Goal: Transaction & Acquisition: Obtain resource

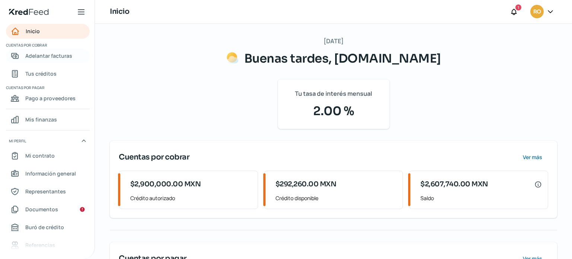
click at [46, 56] on span "Adelantar facturas" at bounding box center [48, 55] width 47 height 9
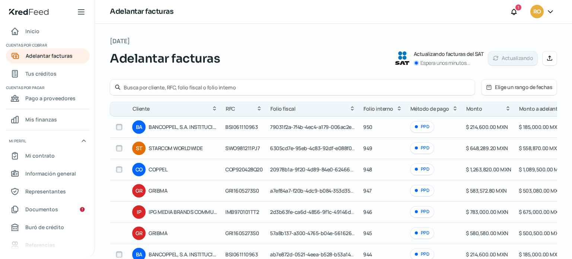
click at [119, 149] on input "checkbox" at bounding box center [119, 148] width 7 height 7
checkbox input "true"
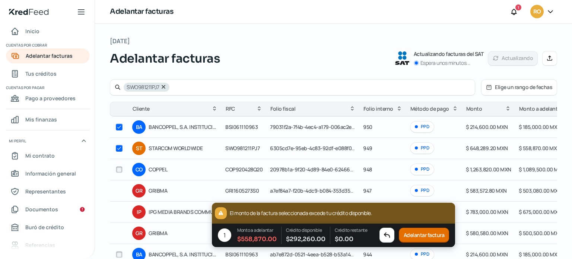
checkbox input "true"
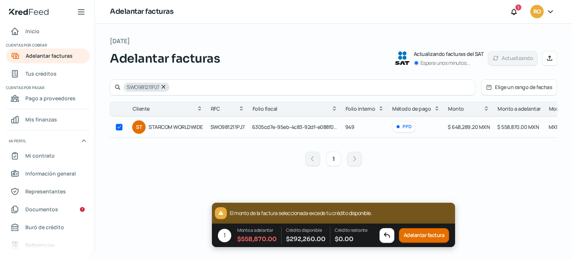
click at [416, 238] on button "Adelantar factura" at bounding box center [424, 235] width 51 height 15
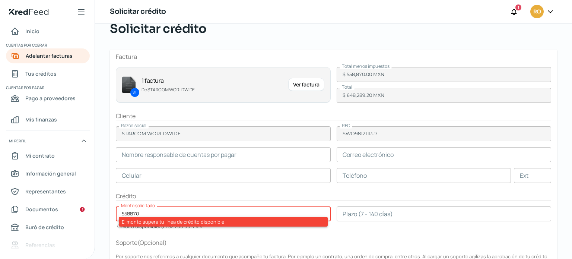
scroll to position [55, 0]
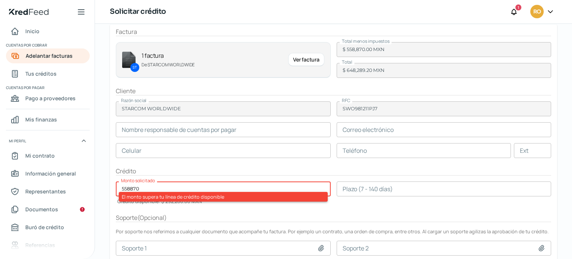
click at [209, 211] on form "Factura ST 1 factura De STARCOM WORLDWIDE Ver factura Total menos impuestos $ 5…" at bounding box center [333, 168] width 447 height 286
drag, startPoint x: 162, startPoint y: 187, endPoint x: 101, endPoint y: 181, distance: 60.7
click at [101, 181] on div "Viernes, 19 de septiembre 2025 Solicitar crédito Factura ST 1 factura De STARCO…" at bounding box center [333, 146] width 477 height 354
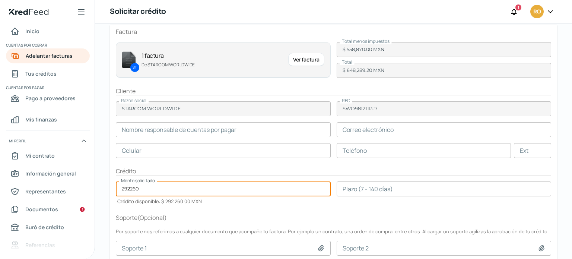
type input "292260"
click at [234, 208] on form "Factura ST 1 factura De STARCOM WORLDWIDE Ver factura Total menos impuestos $ 5…" at bounding box center [333, 168] width 447 height 286
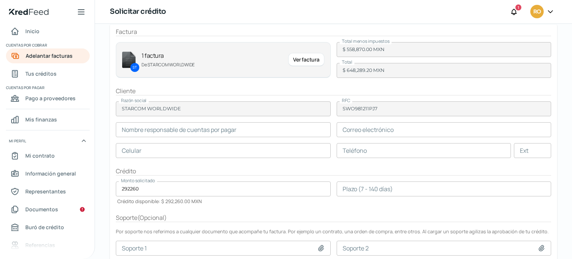
click at [359, 185] on input "number" at bounding box center [444, 188] width 215 height 15
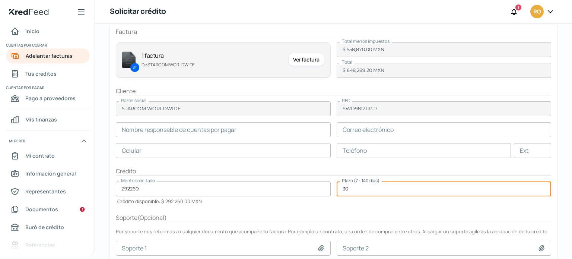
type input "30"
click at [341, 210] on form "Factura ST 1 factura De STARCOM WORLDWIDE Ver factura Total menos impuestos $ 5…" at bounding box center [333, 168] width 447 height 286
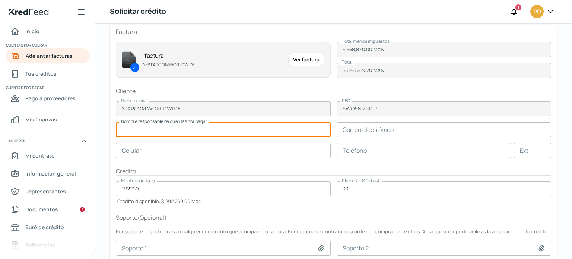
click at [132, 131] on input "text" at bounding box center [223, 129] width 215 height 15
click at [367, 153] on input "text" at bounding box center [424, 150] width 175 height 15
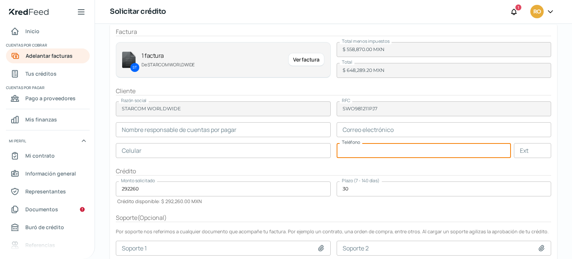
paste input "52 - 4658 - 58"
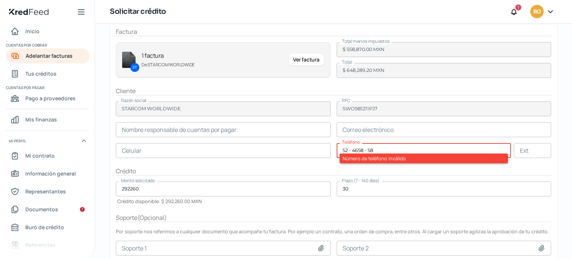
click at [367, 166] on form "Factura ST 1 factura De STARCOM WORLDWIDE Ver factura Total menos impuestos $ 5…" at bounding box center [333, 168] width 447 height 286
drag, startPoint x: 381, startPoint y: 150, endPoint x: 315, endPoint y: 138, distance: 66.9
click at [315, 138] on form "Factura ST 1 factura De STARCOM WORLDWIDE Ver factura Total menos impuestos $ 5…" at bounding box center [333, 168] width 447 height 286
paste input "text"
click at [316, 162] on form "Factura ST 1 factura De STARCOM WORLDWIDE Ver factura Total menos impuestos $ 5…" at bounding box center [333, 168] width 447 height 286
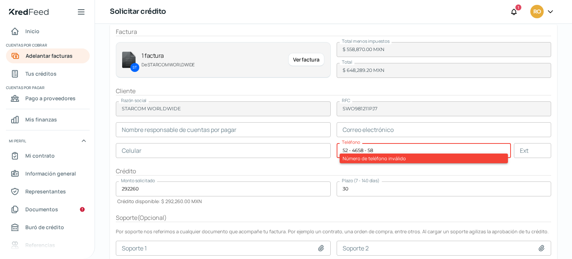
click at [340, 152] on input "52 - 4658 - 58" at bounding box center [424, 150] width 175 height 15
click at [340, 151] on input "52 - 4658 - 58" at bounding box center [424, 150] width 175 height 15
type input "55 - 5246 - 5858"
click at [326, 168] on div "Crédito" at bounding box center [333, 171] width 435 height 9
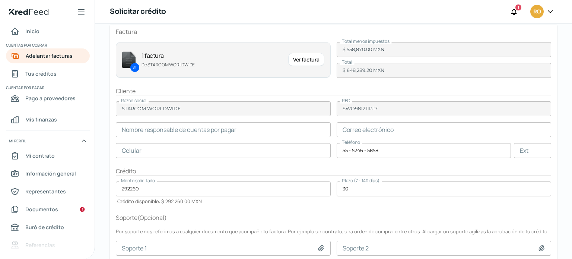
click at [315, 167] on div "Crédito" at bounding box center [333, 171] width 435 height 9
click at [183, 133] on input "text" at bounding box center [223, 129] width 215 height 15
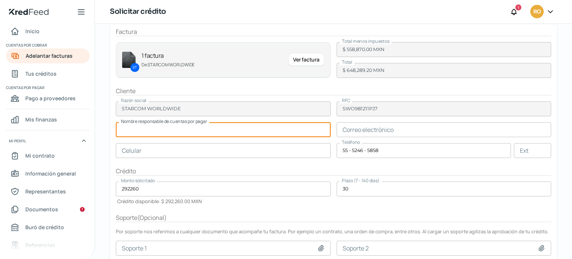
paste input "VANIA MELINA PASARAN SANCHEZ"
type input "VANIA MELINA PASARAN SANCHEZ"
click at [358, 126] on input "text" at bounding box center [444, 129] width 215 height 15
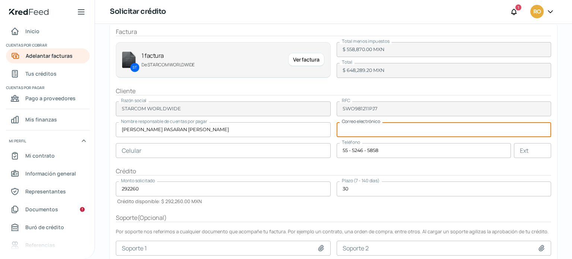
paste input "melina.pasaran@starcomww.com"
type input "melina.pasaran@starcomww.com"
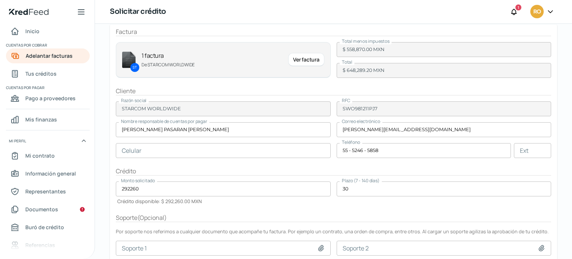
click at [301, 167] on div "Crédito" at bounding box center [333, 171] width 435 height 9
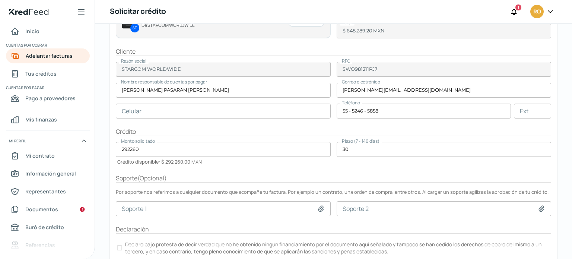
scroll to position [117, 0]
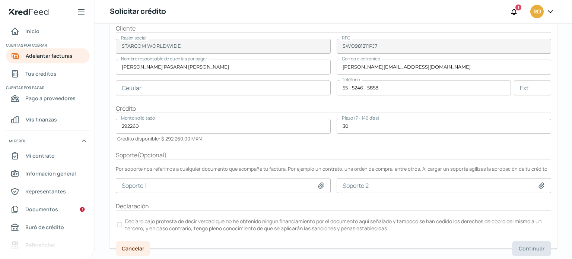
click at [119, 222] on div at bounding box center [119, 224] width 5 height 5
click at [536, 246] on span "Continuar" at bounding box center [532, 248] width 26 height 5
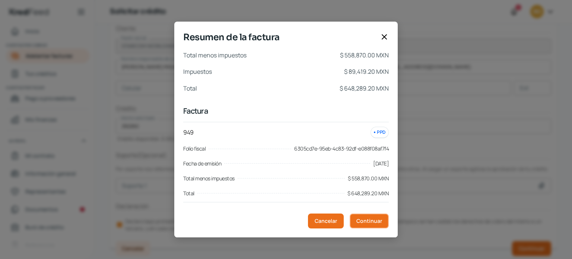
click at [377, 219] on span "Continuar" at bounding box center [370, 220] width 26 height 5
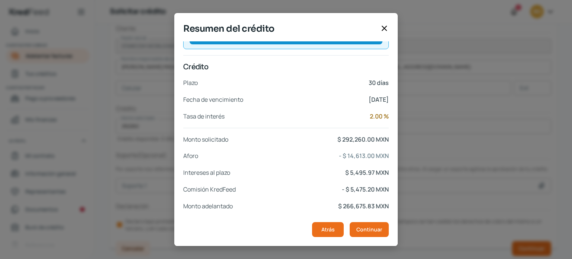
scroll to position [142, 0]
click at [389, 35] on div "Resumen del crédito" at bounding box center [286, 31] width 224 height 19
click at [388, 31] on icon at bounding box center [384, 28] width 9 height 9
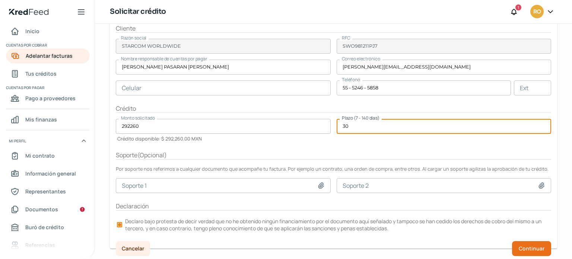
drag, startPoint x: 353, startPoint y: 126, endPoint x: 333, endPoint y: 123, distance: 20.0
click at [333, 123] on form "Factura ST 1 factura De STARCOM WORLDWIDE Ver factura Total menos impuestos $ 5…" at bounding box center [333, 105] width 447 height 286
type input "35"
click at [526, 243] on button "Continuar" at bounding box center [531, 248] width 39 height 15
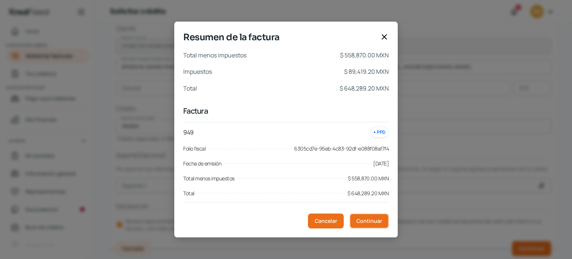
click at [365, 228] on button "Continuar" at bounding box center [369, 220] width 39 height 15
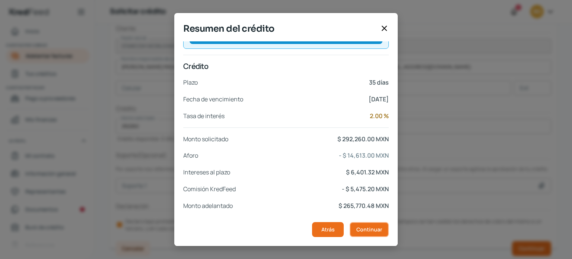
click at [374, 230] on span "Continuar" at bounding box center [370, 229] width 26 height 5
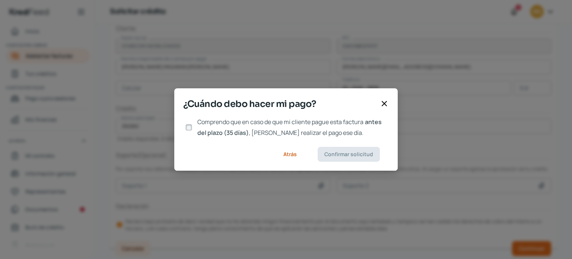
click at [188, 127] on input "Comprendo que en caso de que mi cliente pague esta factura antes del plazo (35 …" at bounding box center [189, 127] width 7 height 7
checkbox input "true"
click at [355, 153] on span "Confirmar solicitud" at bounding box center [348, 154] width 49 height 5
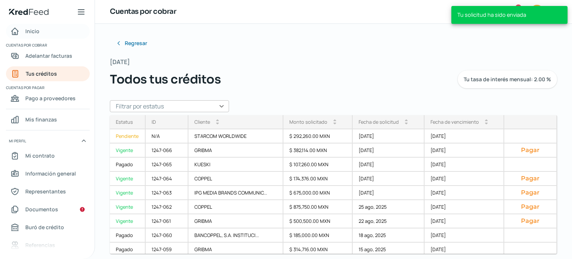
click at [28, 32] on span "Inicio" at bounding box center [32, 30] width 14 height 9
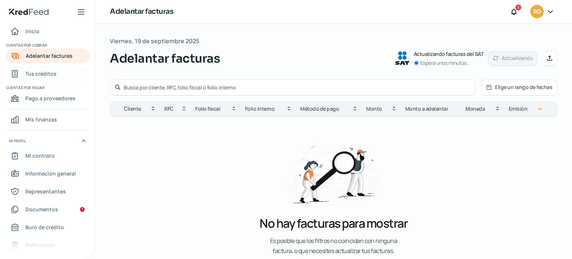
click at [32, 73] on span "Tus créditos" at bounding box center [40, 73] width 31 height 9
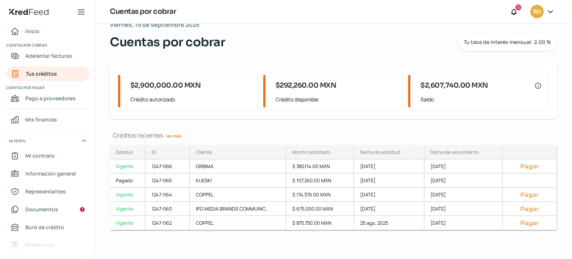
scroll to position [17, 0]
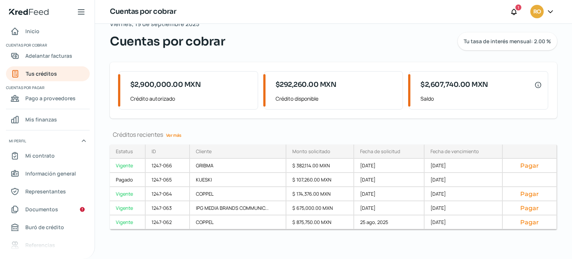
click at [179, 134] on link "Ver más" at bounding box center [173, 135] width 21 height 12
